Goal: Task Accomplishment & Management: Manage account settings

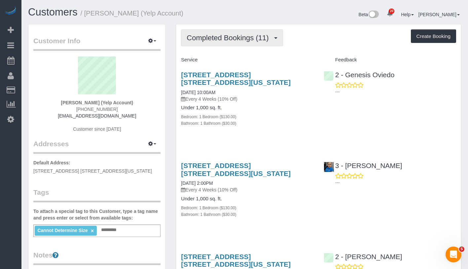
click at [231, 36] on span "Completed Bookings (11)" at bounding box center [228, 38] width 85 height 8
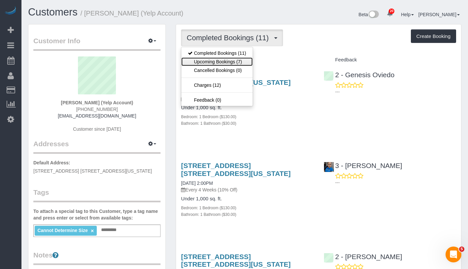
click at [226, 61] on link "Upcoming Bookings (7)" at bounding box center [216, 61] width 71 height 9
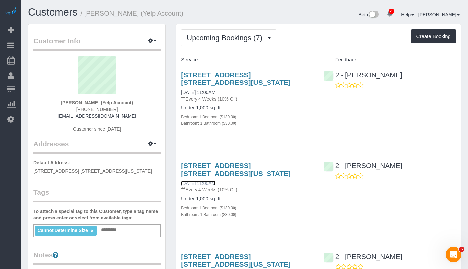
click at [212, 181] on link "10/17/2025 11:00AM" at bounding box center [198, 183] width 34 height 5
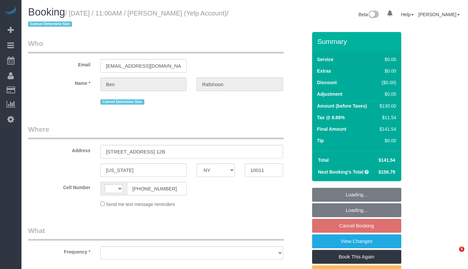
select select "NY"
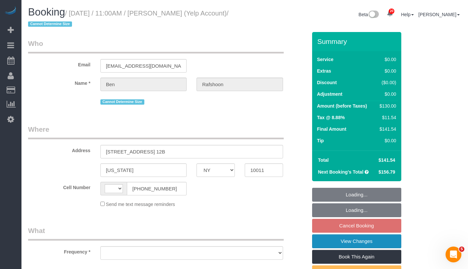
select select "string:[GEOGRAPHIC_DATA]"
select select "object:803"
select select "string:stripe-pm_1QBkcr4VGloSiKo7SXTBdANX"
click at [379, 243] on link "View Changes" at bounding box center [356, 241] width 89 height 14
select select "1"
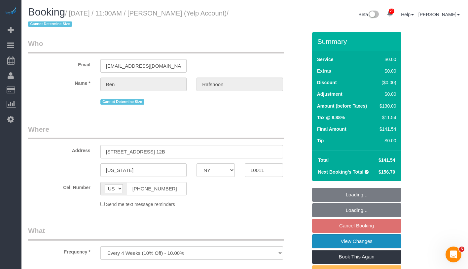
select select "spot4"
select select "number:89"
select select "number:90"
select select "number:15"
select select "number:7"
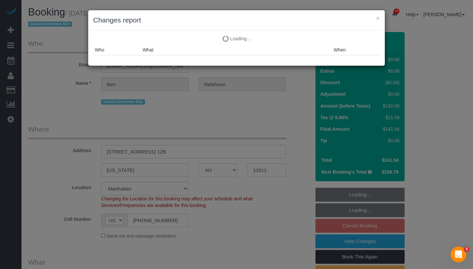
select select "object:1507"
select select "1"
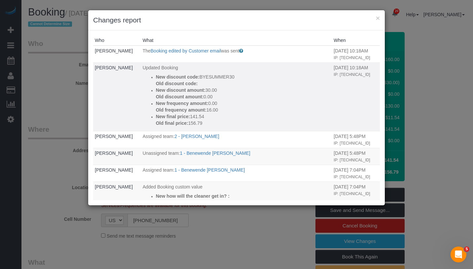
drag, startPoint x: 155, startPoint y: 78, endPoint x: 224, endPoint y: 129, distance: 86.5
click at [224, 129] on td "Updated Booking New discount code: BYESUMMER30 Old discount code: New discount …" at bounding box center [236, 96] width 191 height 69
copy div "New discount code: BYESUMMER30 Old discount code: New discount amount: 30.00 Ol…"
click at [378, 19] on button "×" at bounding box center [378, 18] width 4 height 7
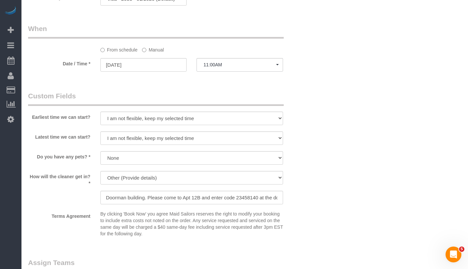
scroll to position [616, 0]
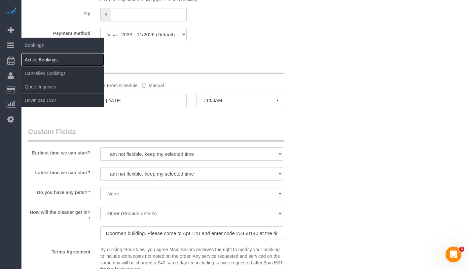
click at [48, 63] on link "Active Bookings" at bounding box center [62, 59] width 83 height 13
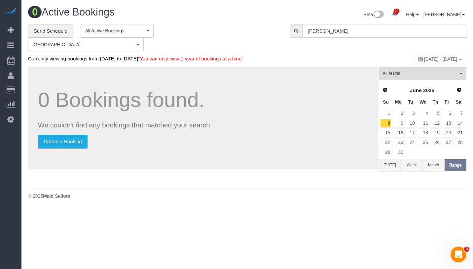
click at [418, 35] on input "[PERSON_NAME]" at bounding box center [384, 31] width 164 height 14
paste input "[PERSON_NAME]"
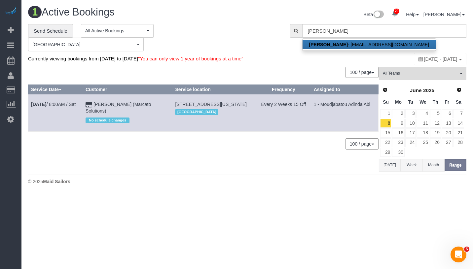
click at [370, 45] on link "[PERSON_NAME] - [PERSON_NAME][EMAIL_ADDRESS][DOMAIN_NAME]" at bounding box center [368, 44] width 133 height 9
type input "[EMAIL_ADDRESS][DOMAIN_NAME]"
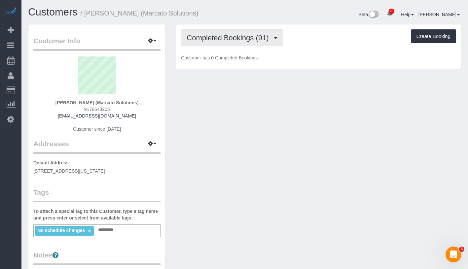
click at [231, 38] on span "Completed Bookings (91)" at bounding box center [228, 38] width 85 height 8
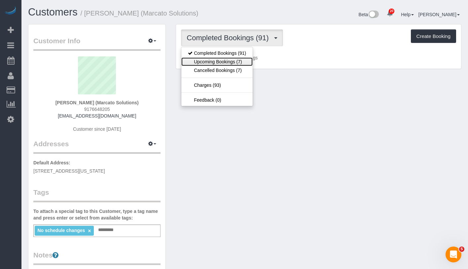
click at [226, 59] on link "Upcoming Bookings (7)" at bounding box center [216, 61] width 71 height 9
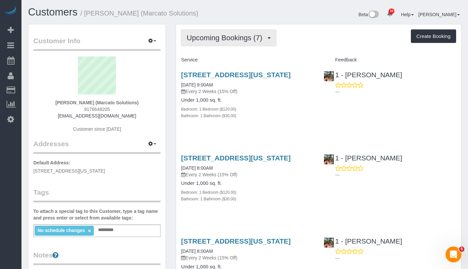
click at [236, 40] on span "Upcoming Bookings (7)" at bounding box center [225, 38] width 79 height 8
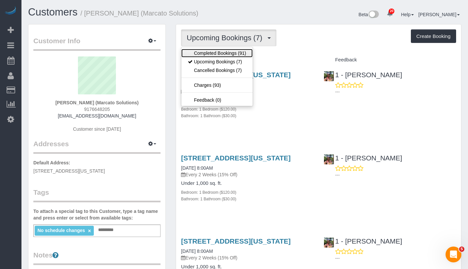
click at [233, 56] on link "Completed Bookings (91)" at bounding box center [216, 53] width 71 height 9
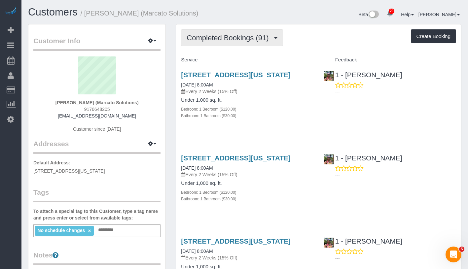
click at [256, 40] on span "Completed Bookings (91)" at bounding box center [228, 38] width 85 height 8
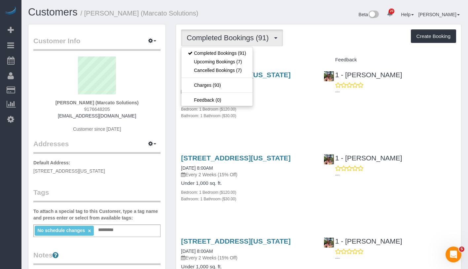
click at [307, 57] on h4 "Service" at bounding box center [247, 60] width 132 height 6
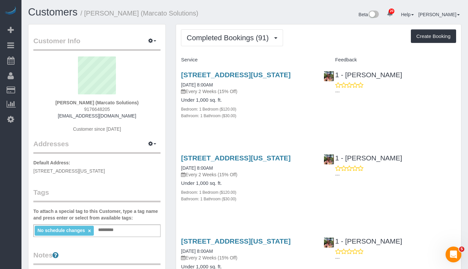
click at [244, 44] on button "Completed Bookings (91)" at bounding box center [232, 37] width 102 height 17
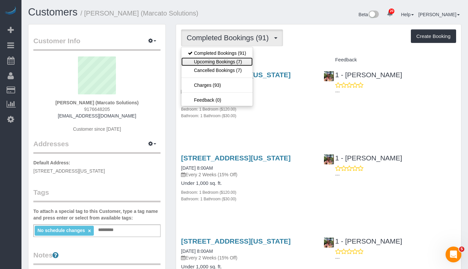
click at [236, 62] on link "Upcoming Bookings (7)" at bounding box center [216, 61] width 71 height 9
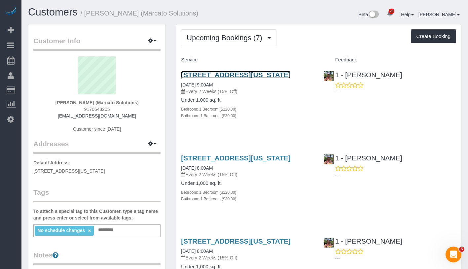
click at [238, 74] on link "[STREET_ADDRESS][US_STATE]" at bounding box center [236, 75] width 110 height 8
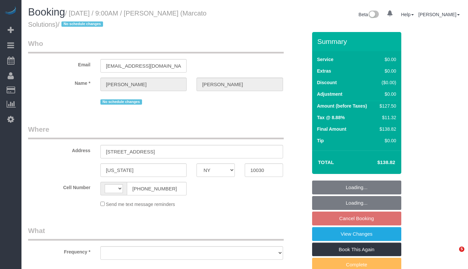
select select "NY"
select select "object:553"
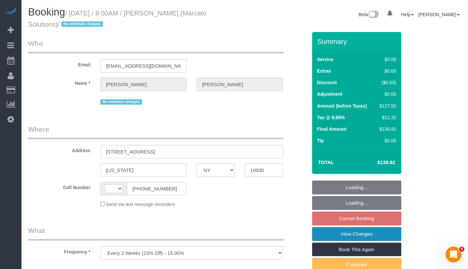
select select "string:stripe-pm_1NVvie4VGloSiKo7DXzKuhUy"
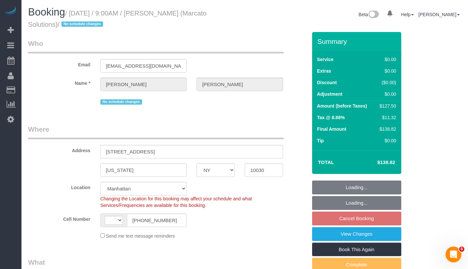
select select "string:[GEOGRAPHIC_DATA]"
select select "number:89"
select select "number:90"
select select "number:15"
select select "number:5"
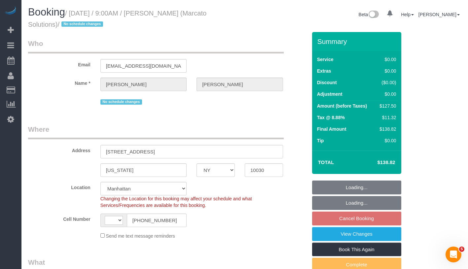
select select "number:21"
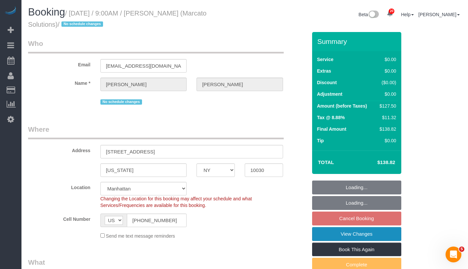
select select "object:973"
select select "1"
select select "spot2"
click at [388, 235] on link "View Changes" at bounding box center [356, 234] width 89 height 14
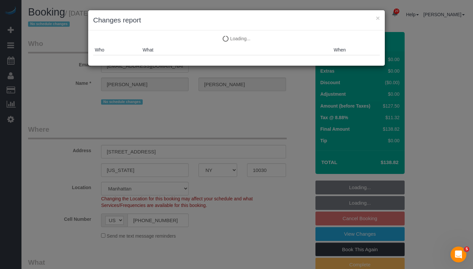
select select "1"
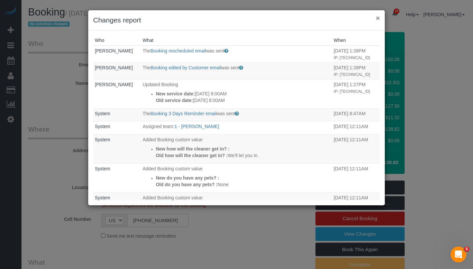
click at [378, 17] on button "×" at bounding box center [378, 18] width 4 height 7
